Goal: Task Accomplishment & Management: Manage account settings

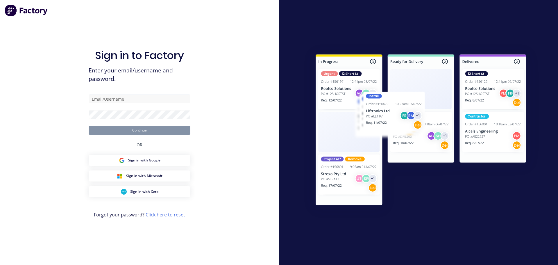
click at [102, 97] on input "text" at bounding box center [140, 98] width 102 height 9
type input "[PERSON_NAME][EMAIL_ADDRESS][DOMAIN_NAME]"
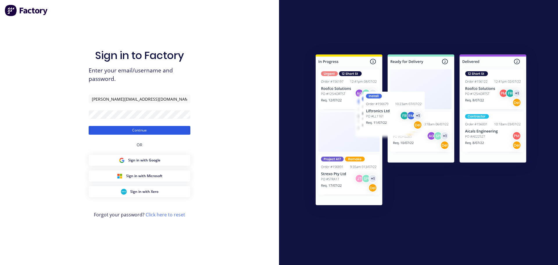
click at [139, 129] on button "Continue" at bounding box center [140, 130] width 102 height 9
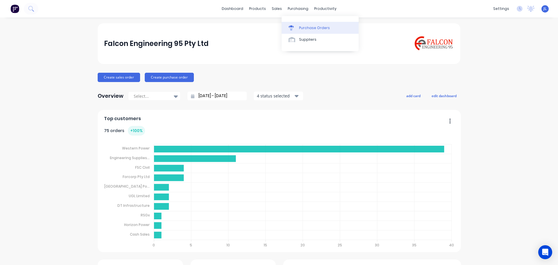
click at [302, 28] on div "Purchase Orders" at bounding box center [314, 27] width 31 height 5
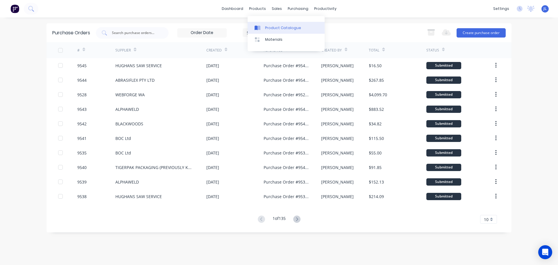
click at [273, 27] on div "Product Catalogue" at bounding box center [283, 27] width 36 height 5
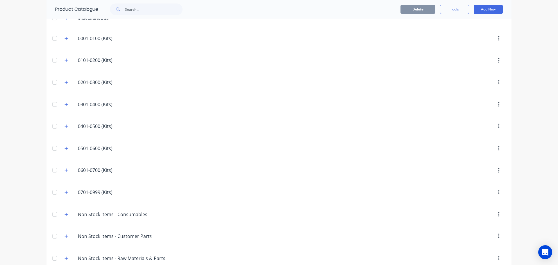
scroll to position [154, 0]
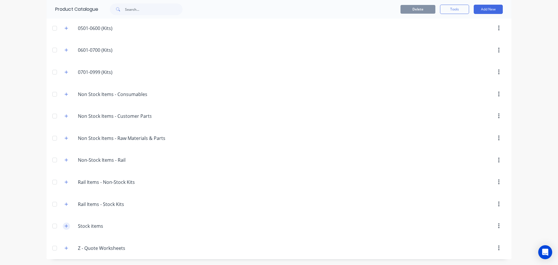
click at [65, 227] on icon "button" at bounding box center [66, 226] width 3 height 4
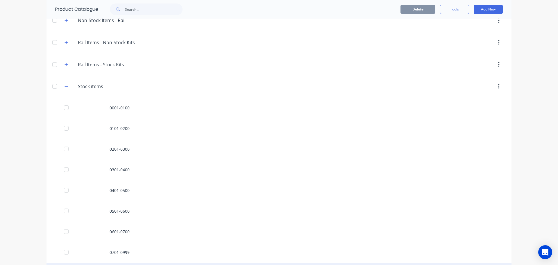
scroll to position [335, 0]
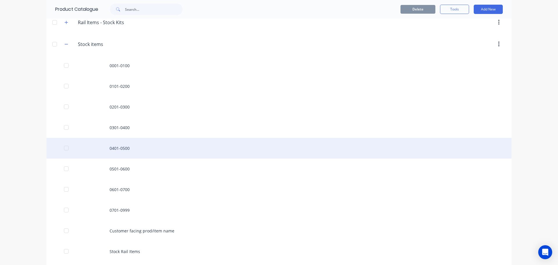
click at [131, 148] on div "0401-0500" at bounding box center [279, 148] width 465 height 21
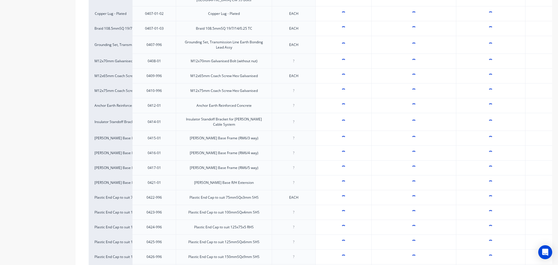
type textarea "x"
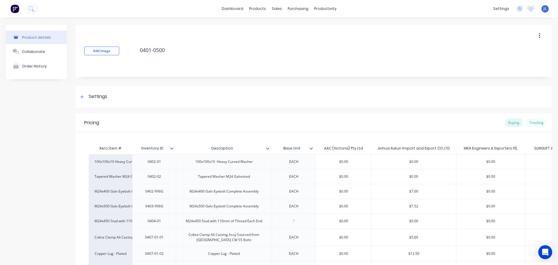
click at [533, 123] on div "Tracking" at bounding box center [537, 122] width 20 height 9
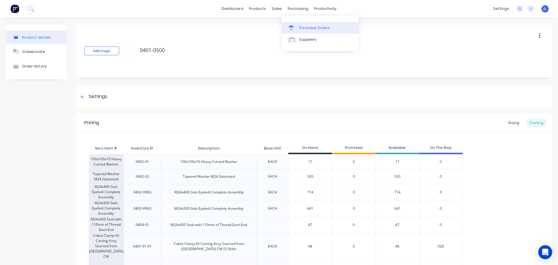
click at [307, 25] on link "Purchase Orders" at bounding box center [320, 28] width 77 height 12
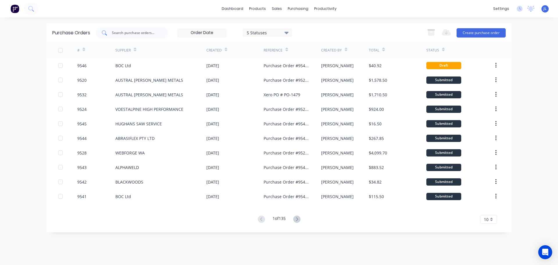
click at [129, 35] on input "text" at bounding box center [135, 33] width 48 height 6
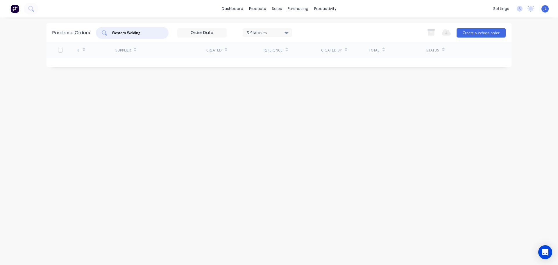
click at [144, 34] on input "Western Welding" at bounding box center [135, 33] width 48 height 6
click at [143, 33] on input "Western Welding" at bounding box center [135, 33] width 48 height 6
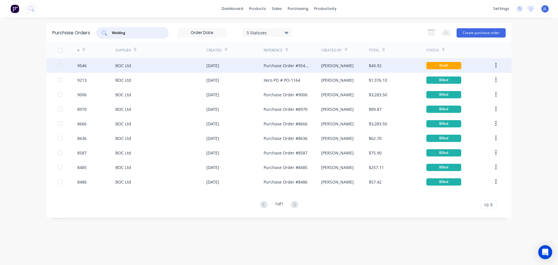
type input "Welding"
click at [150, 66] on div "BOC Ltd" at bounding box center [160, 65] width 91 height 15
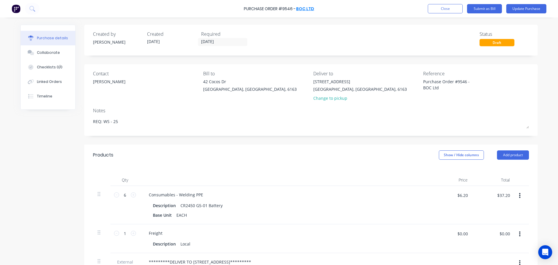
type textarea "x"
click at [306, 7] on link "BOC Ltd" at bounding box center [305, 9] width 18 height 6
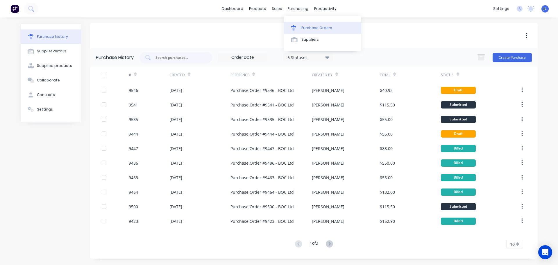
click at [311, 27] on div "Purchase Orders" at bounding box center [317, 27] width 31 height 5
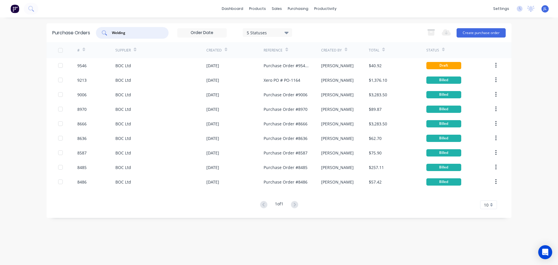
click at [130, 35] on input "Welding" at bounding box center [135, 33] width 48 height 6
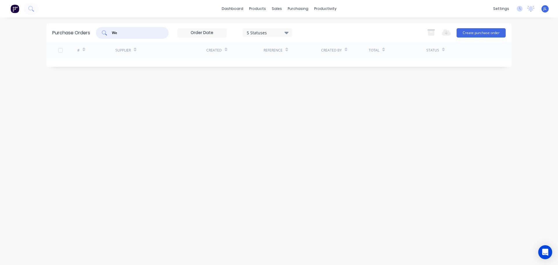
type input "W"
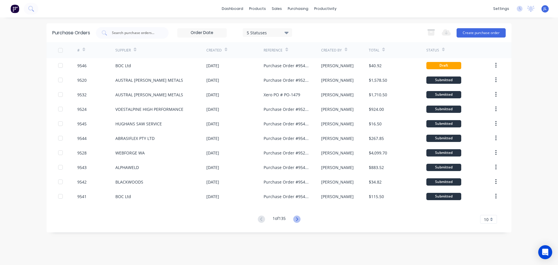
click at [297, 217] on icon at bounding box center [296, 218] width 7 height 7
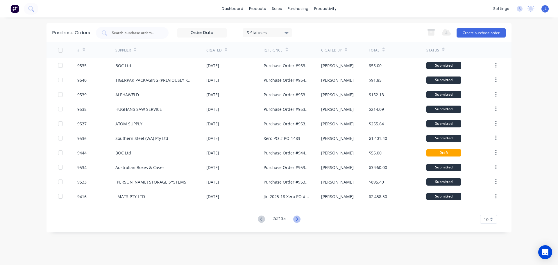
click at [298, 217] on icon at bounding box center [296, 218] width 7 height 7
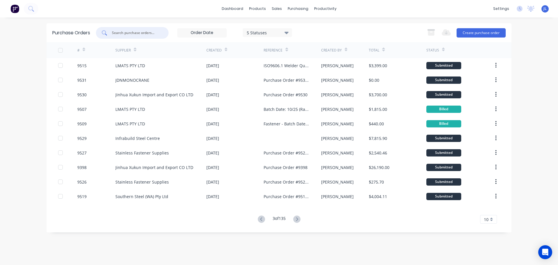
click at [135, 35] on input "text" at bounding box center [135, 33] width 48 height 6
click at [261, 7] on div "products" at bounding box center [257, 8] width 23 height 9
click at [272, 27] on div "Product Catalogue" at bounding box center [283, 27] width 36 height 5
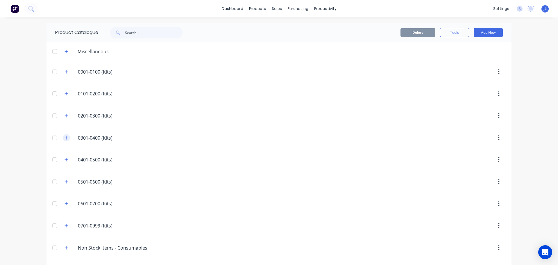
click at [65, 138] on icon "button" at bounding box center [66, 137] width 3 height 3
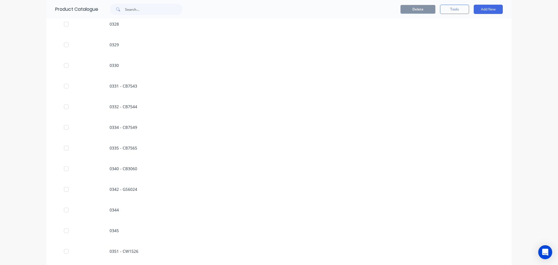
scroll to position [262, 0]
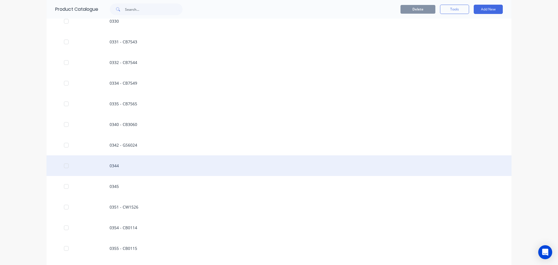
click at [122, 168] on div "0344" at bounding box center [279, 165] width 465 height 21
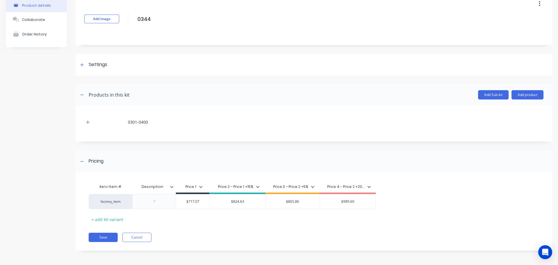
scroll to position [31, 0]
type input "$865.86"
drag, startPoint x: 301, startPoint y: 202, endPoint x: 286, endPoint y: 202, distance: 15.1
click at [286, 202] on input "$865.86" at bounding box center [293, 201] width 54 height 5
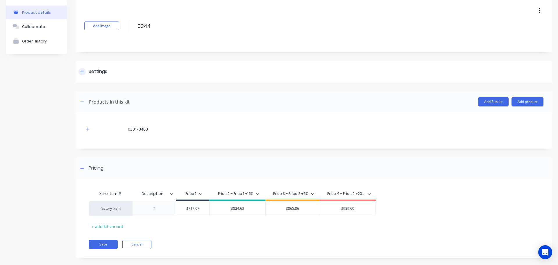
scroll to position [0, 0]
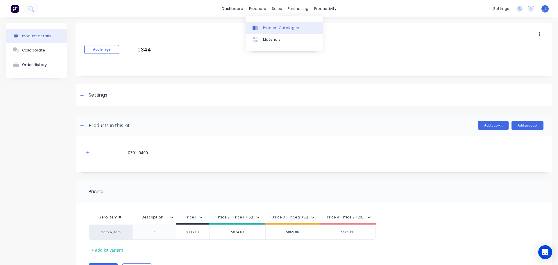
click at [263, 30] on div "Product Catalogue" at bounding box center [281, 27] width 36 height 5
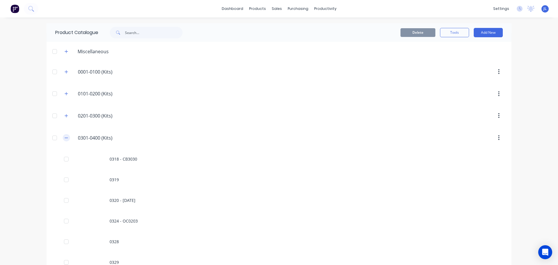
drag, startPoint x: 62, startPoint y: 137, endPoint x: 65, endPoint y: 137, distance: 3.2
click at [65, 137] on icon "button" at bounding box center [66, 138] width 3 height 4
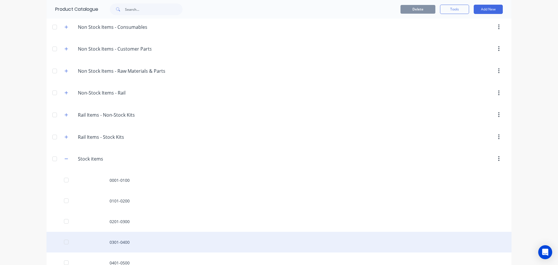
scroll to position [254, 0]
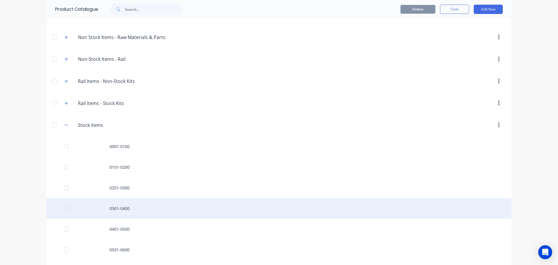
click at [116, 209] on div "0301-0400" at bounding box center [279, 208] width 465 height 21
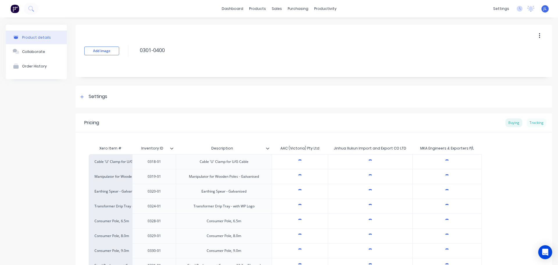
type textarea "x"
click at [536, 121] on div "Tracking" at bounding box center [537, 122] width 20 height 9
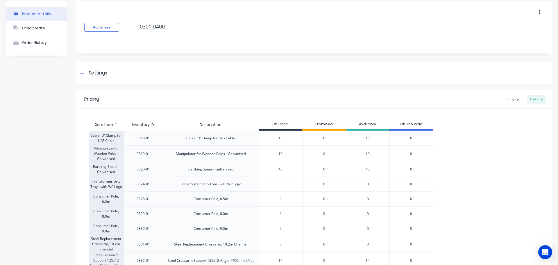
scroll to position [145, 0]
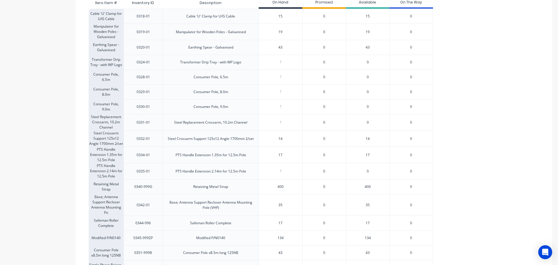
type input "17"
drag, startPoint x: 286, startPoint y: 224, endPoint x: 267, endPoint y: 220, distance: 19.4
click at [267, 220] on div "17 17" at bounding box center [280, 223] width 43 height 15
